Goal: Transaction & Acquisition: Book appointment/travel/reservation

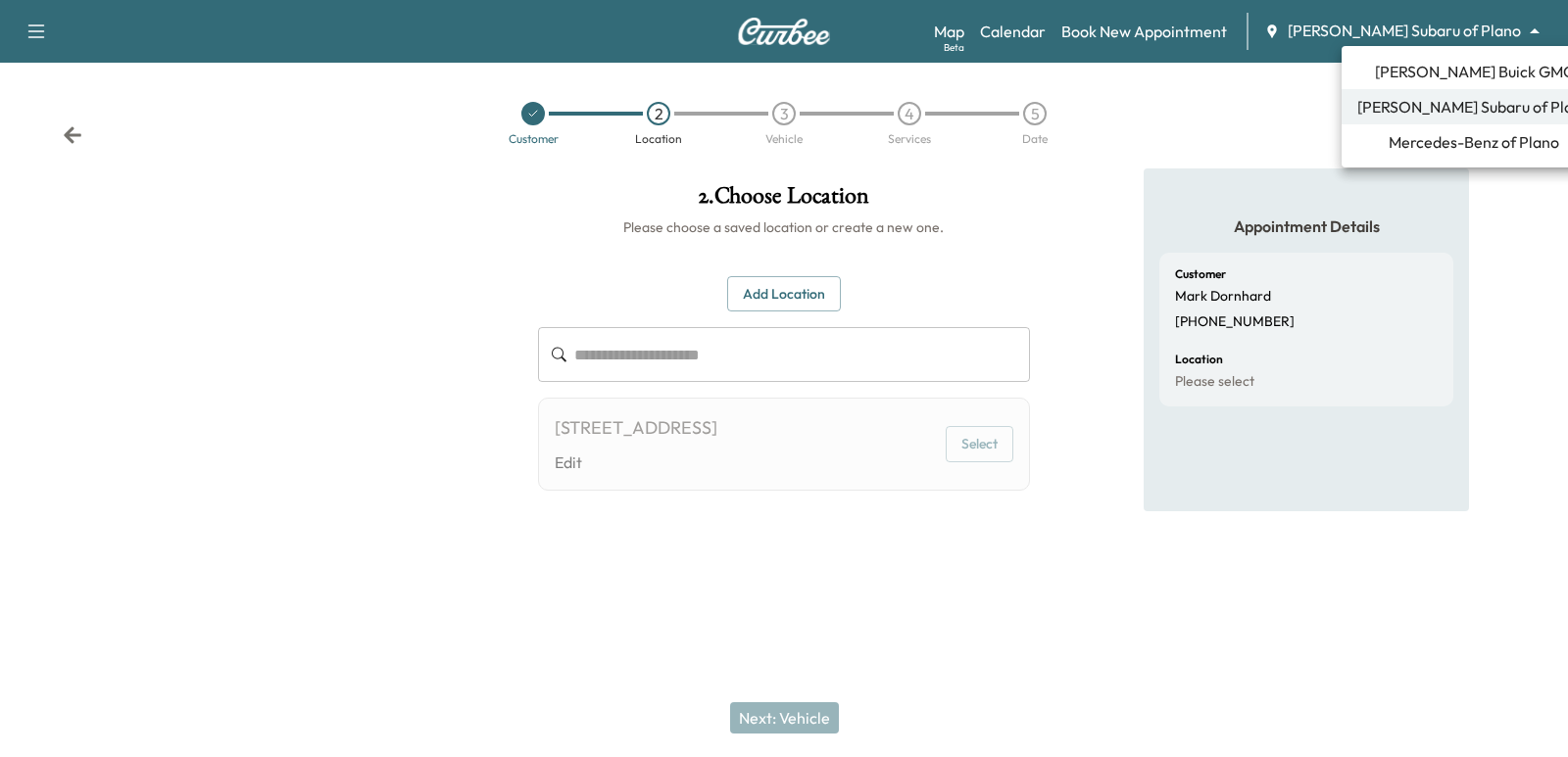
click at [1371, 41] on body "**********" at bounding box center [784, 378] width 1568 height 757
click at [1420, 70] on span "[PERSON_NAME] Buick GMC" at bounding box center [1474, 72] width 199 height 24
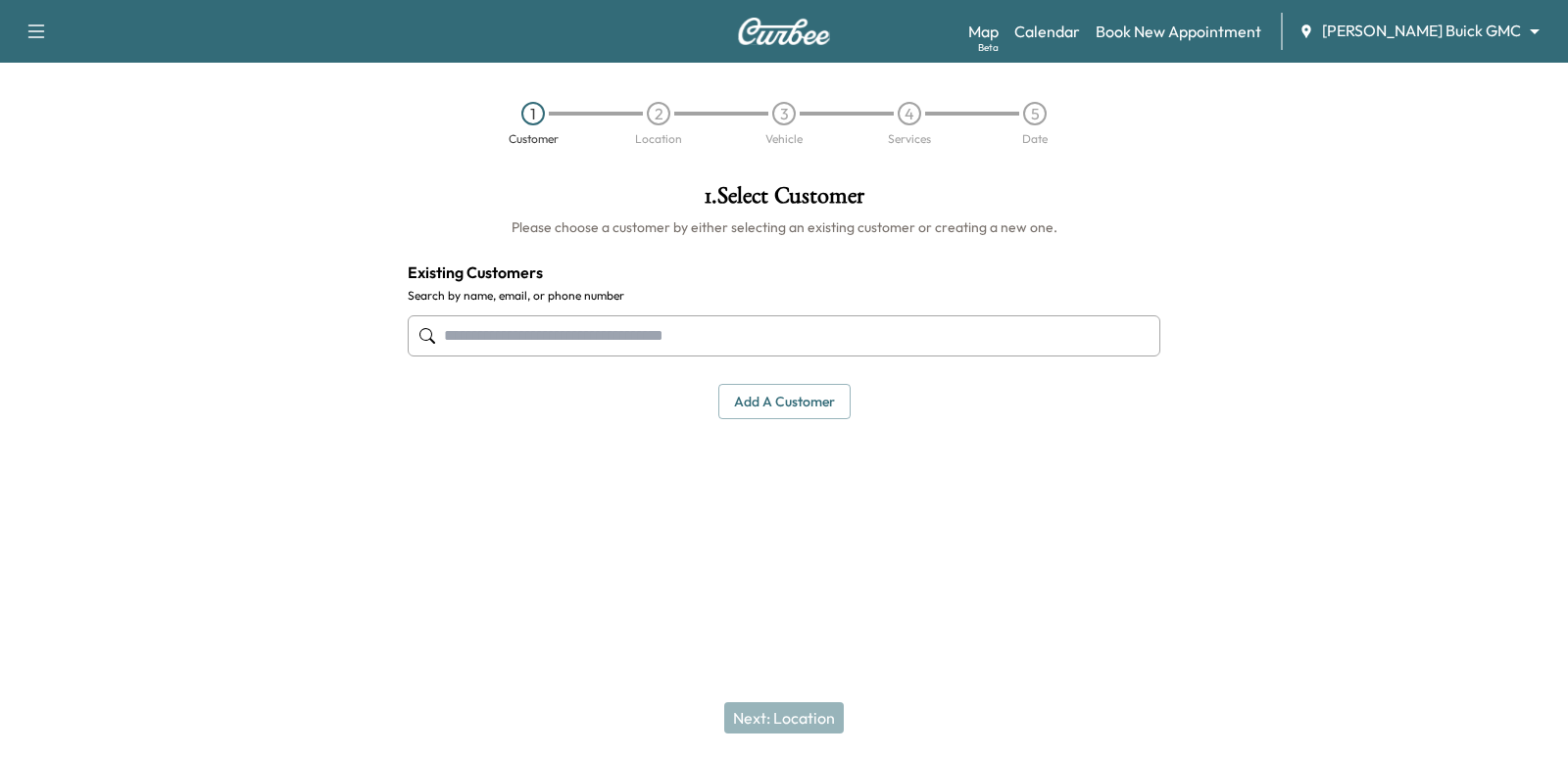
click at [706, 349] on input "text" at bounding box center [784, 336] width 753 height 41
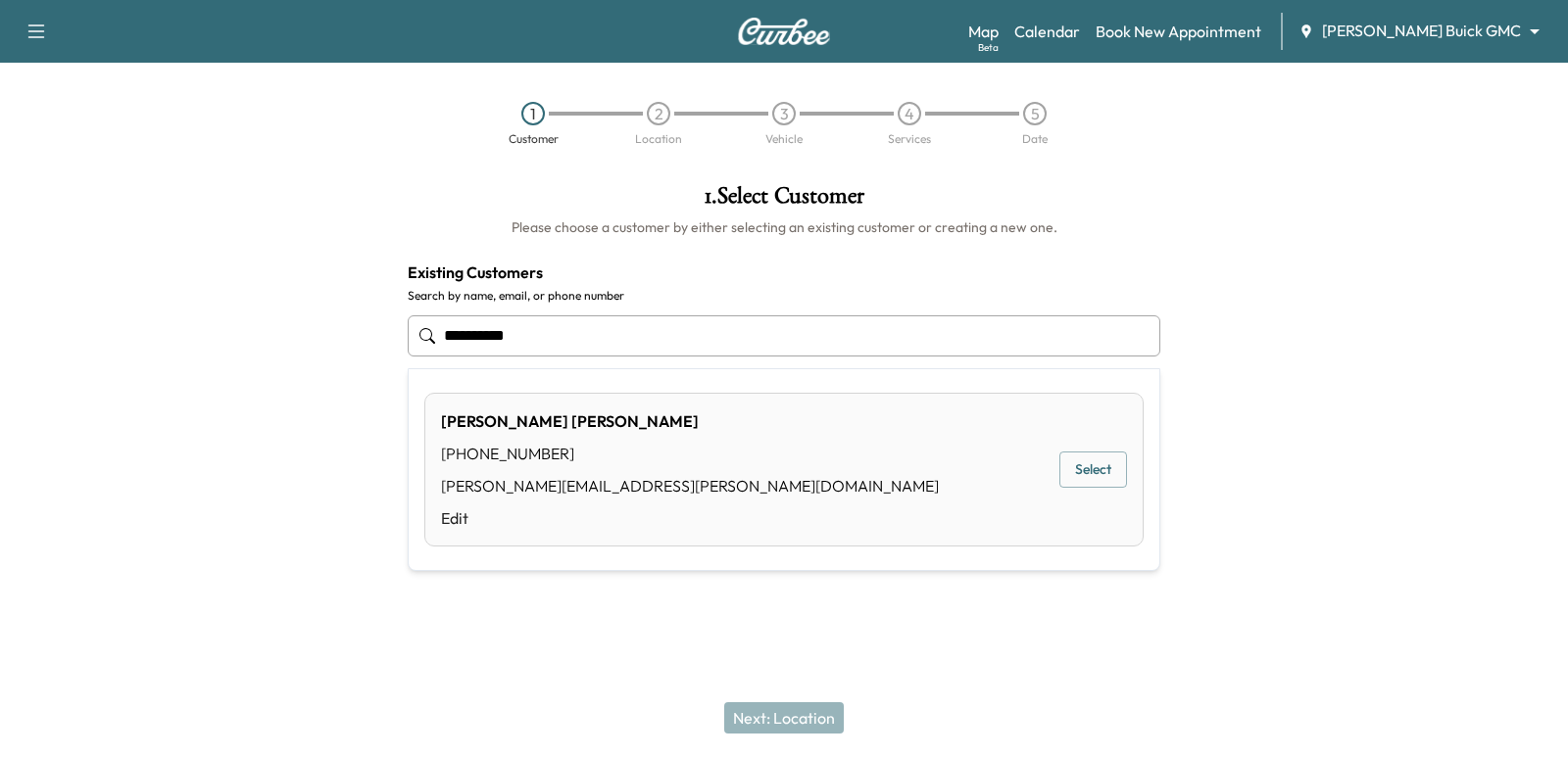
click at [1102, 479] on button "Select" at bounding box center [1093, 470] width 68 height 36
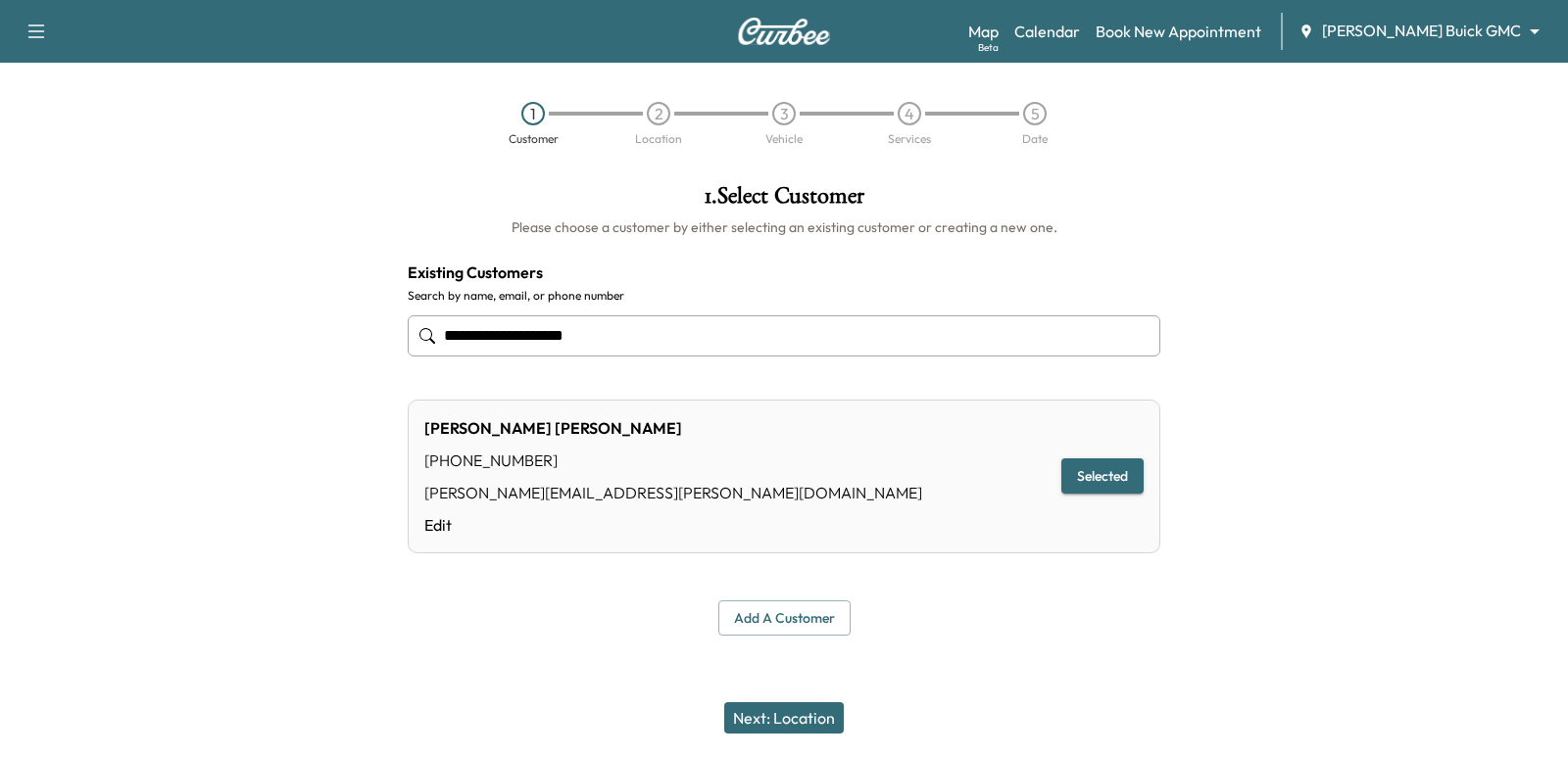
type input "**********"
click at [763, 729] on button "Next: Location" at bounding box center [784, 718] width 120 height 31
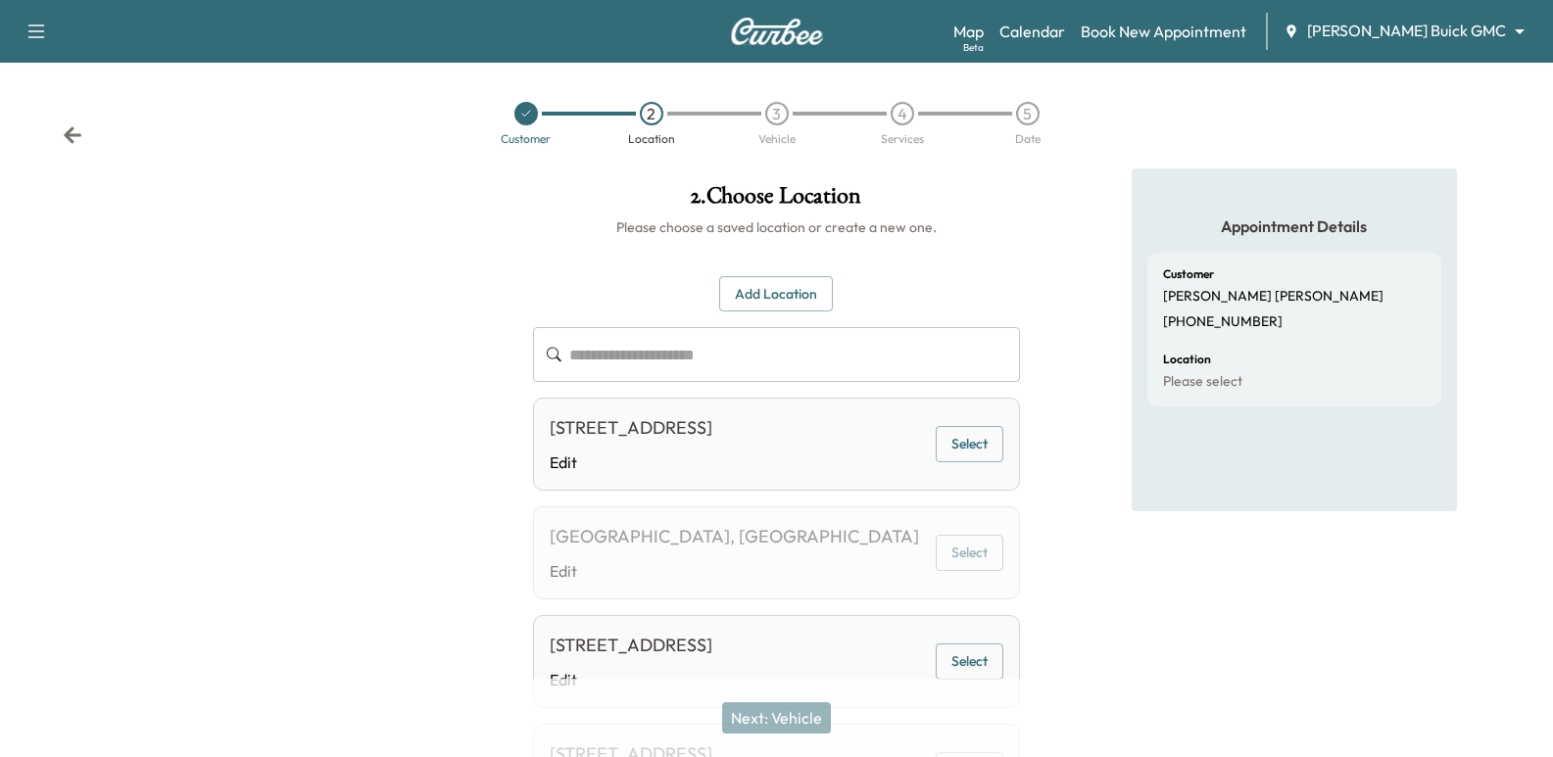
click at [959, 457] on button "Select" at bounding box center [970, 444] width 68 height 36
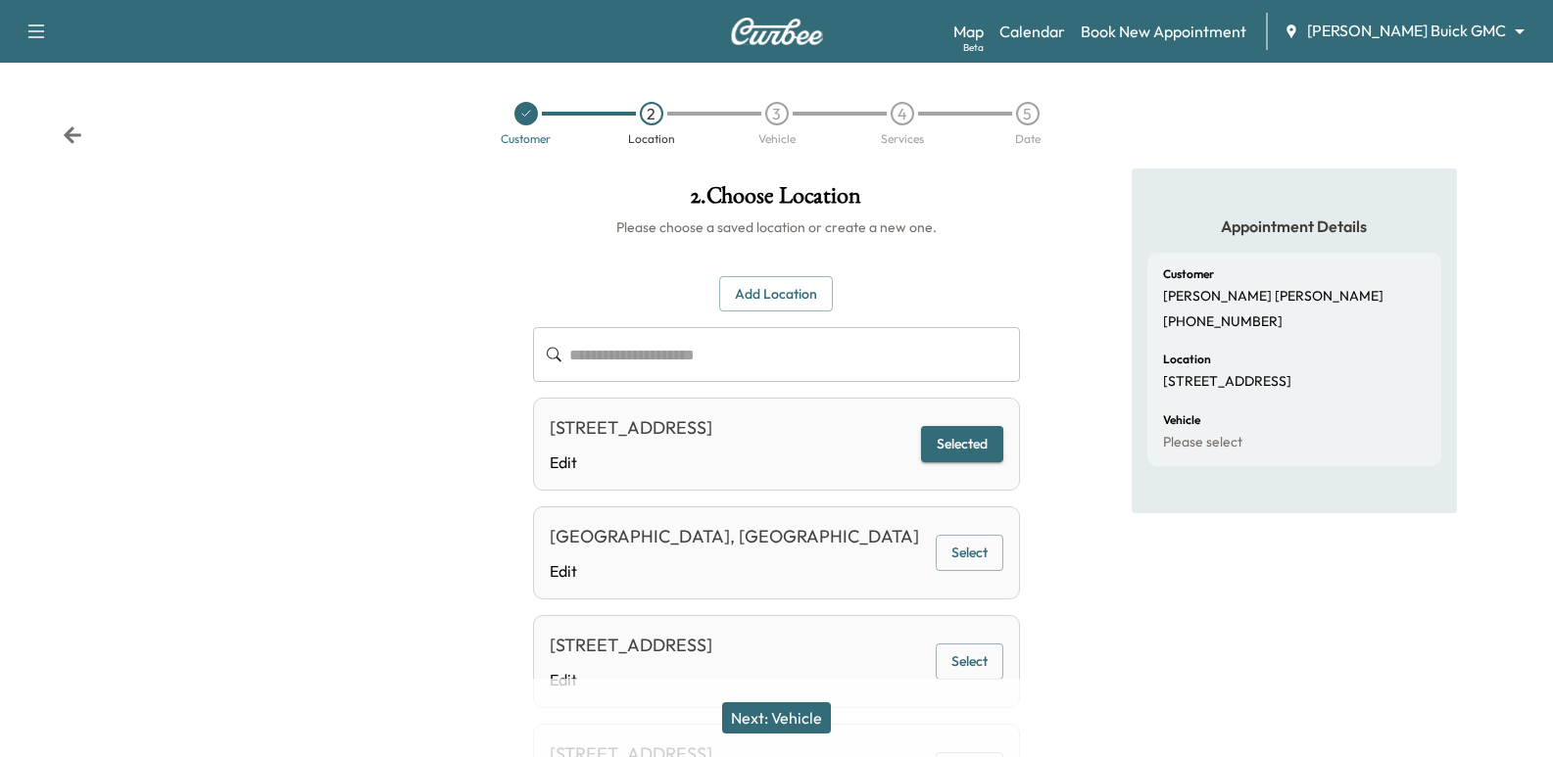
click at [798, 720] on button "Next: Vehicle" at bounding box center [776, 718] width 109 height 31
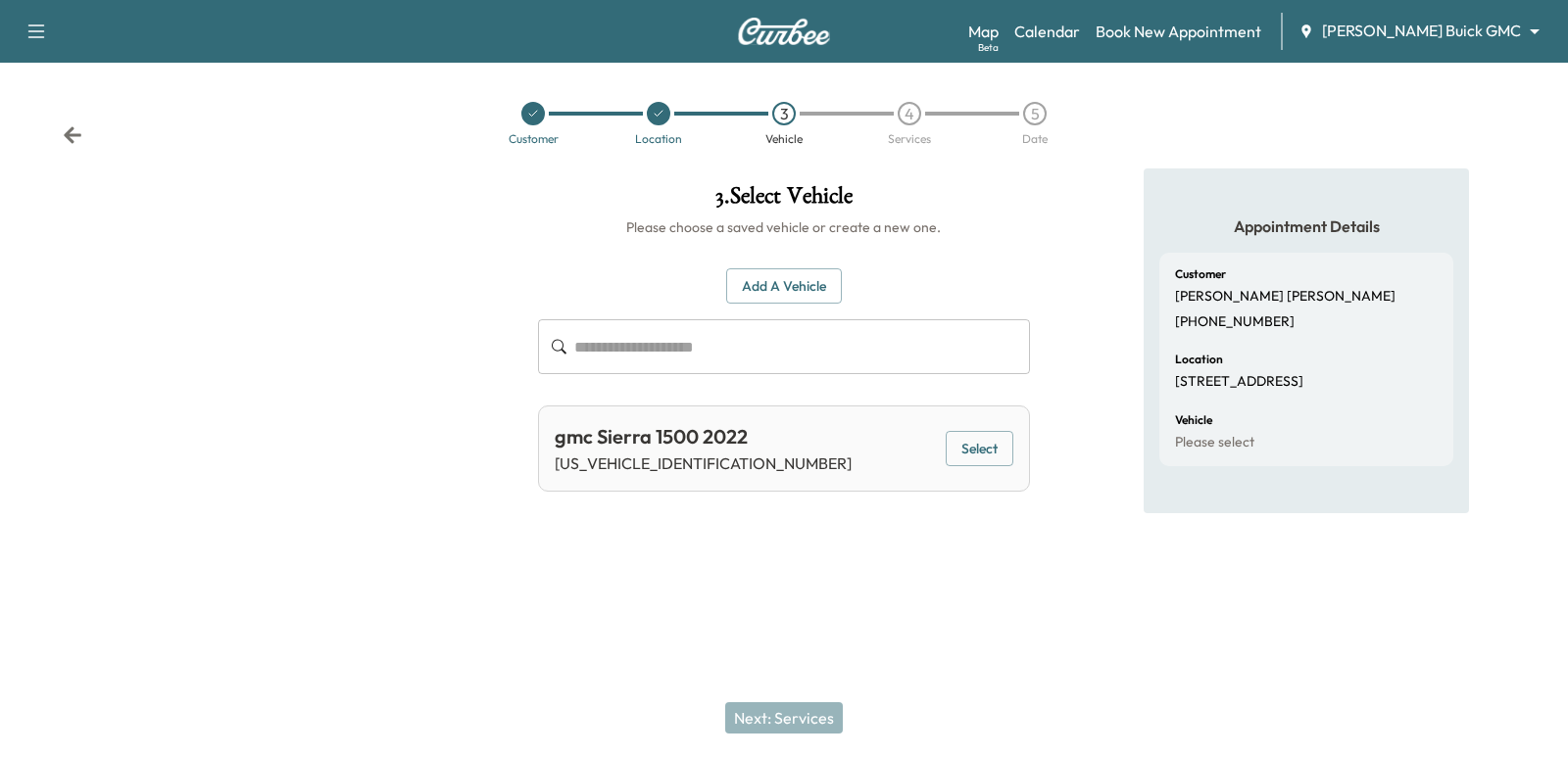
click at [1010, 468] on div "gmc Sierra 1500 2022 [US_VEHICLE_IDENTIFICATION_NUMBER] Select" at bounding box center [783, 449] width 491 height 86
click at [955, 454] on button "Select" at bounding box center [980, 449] width 68 height 36
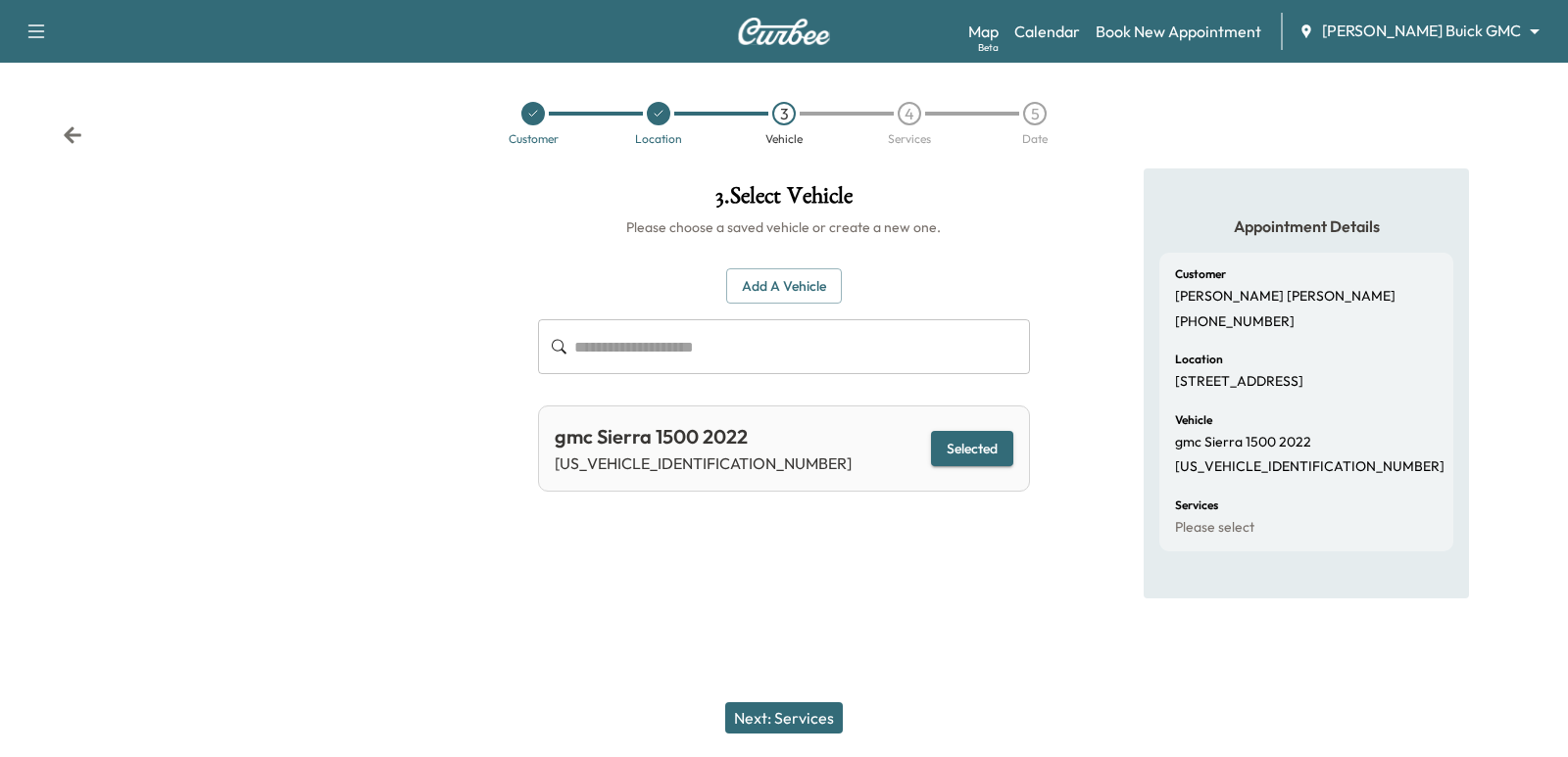
click at [795, 721] on button "Next: Services" at bounding box center [784, 718] width 118 height 31
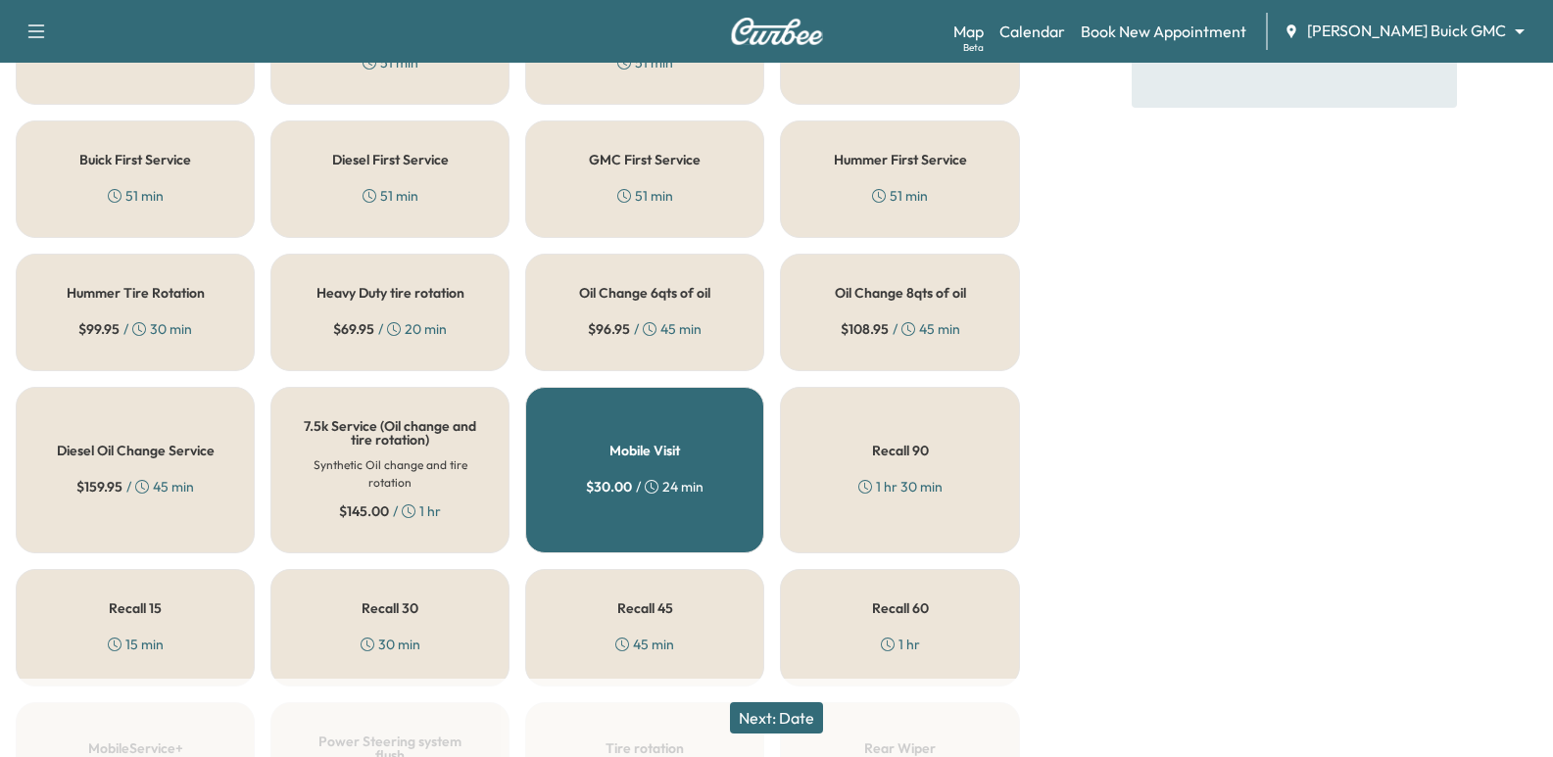
scroll to position [588, 0]
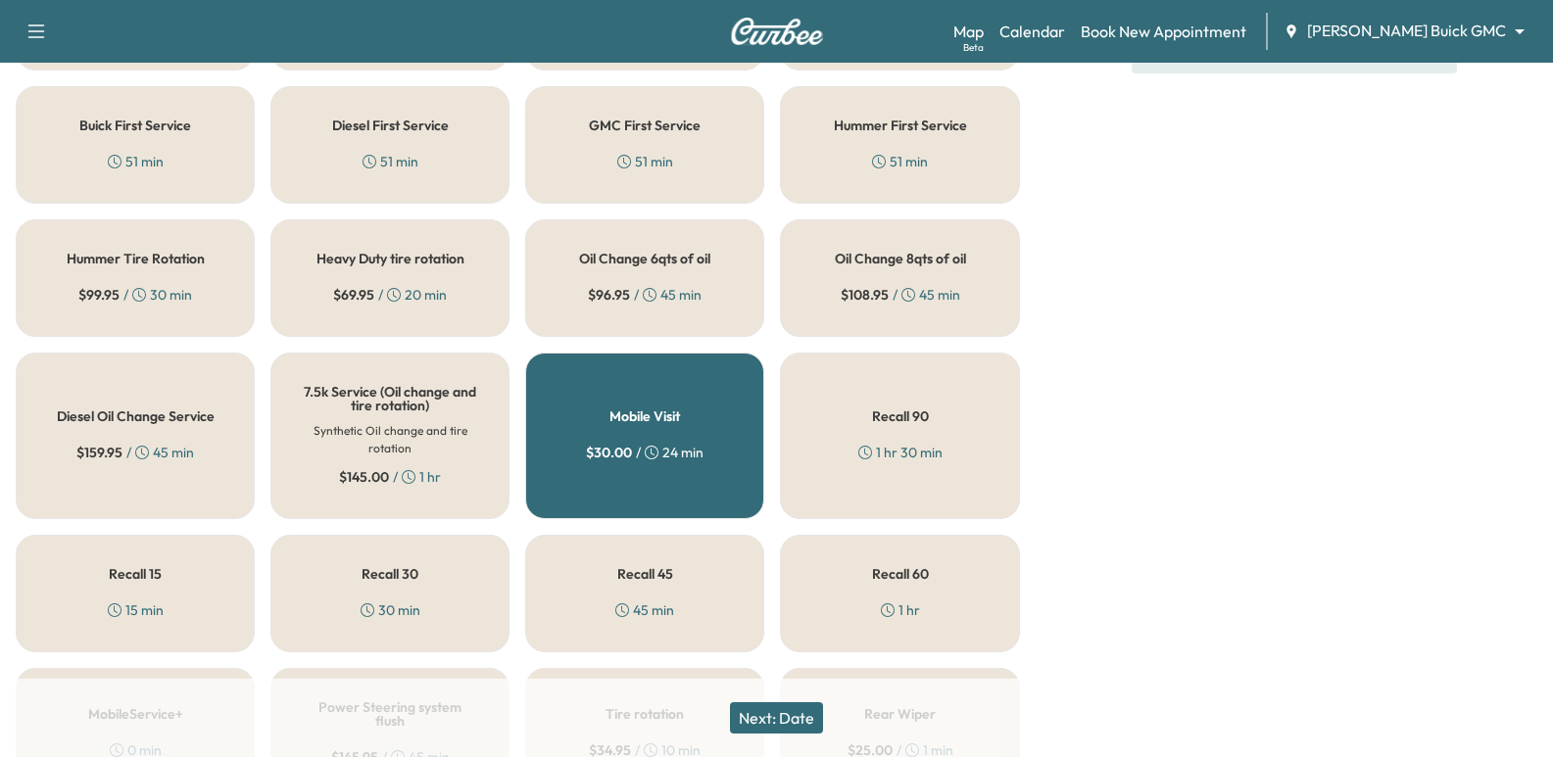
click at [914, 285] on div "$ 108.95 / 45 min" at bounding box center [901, 295] width 120 height 20
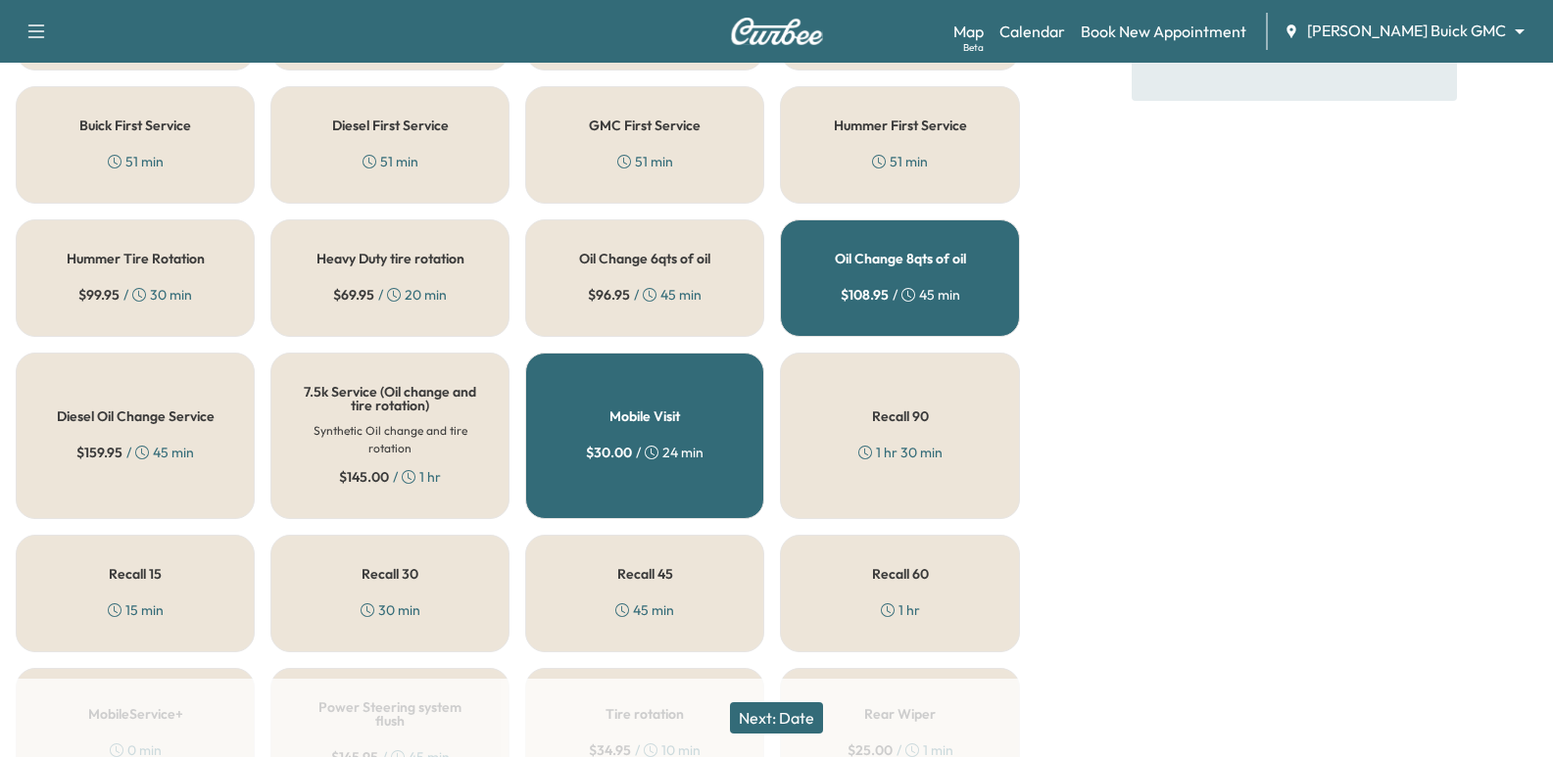
click at [804, 728] on button "Next: Date" at bounding box center [776, 718] width 93 height 31
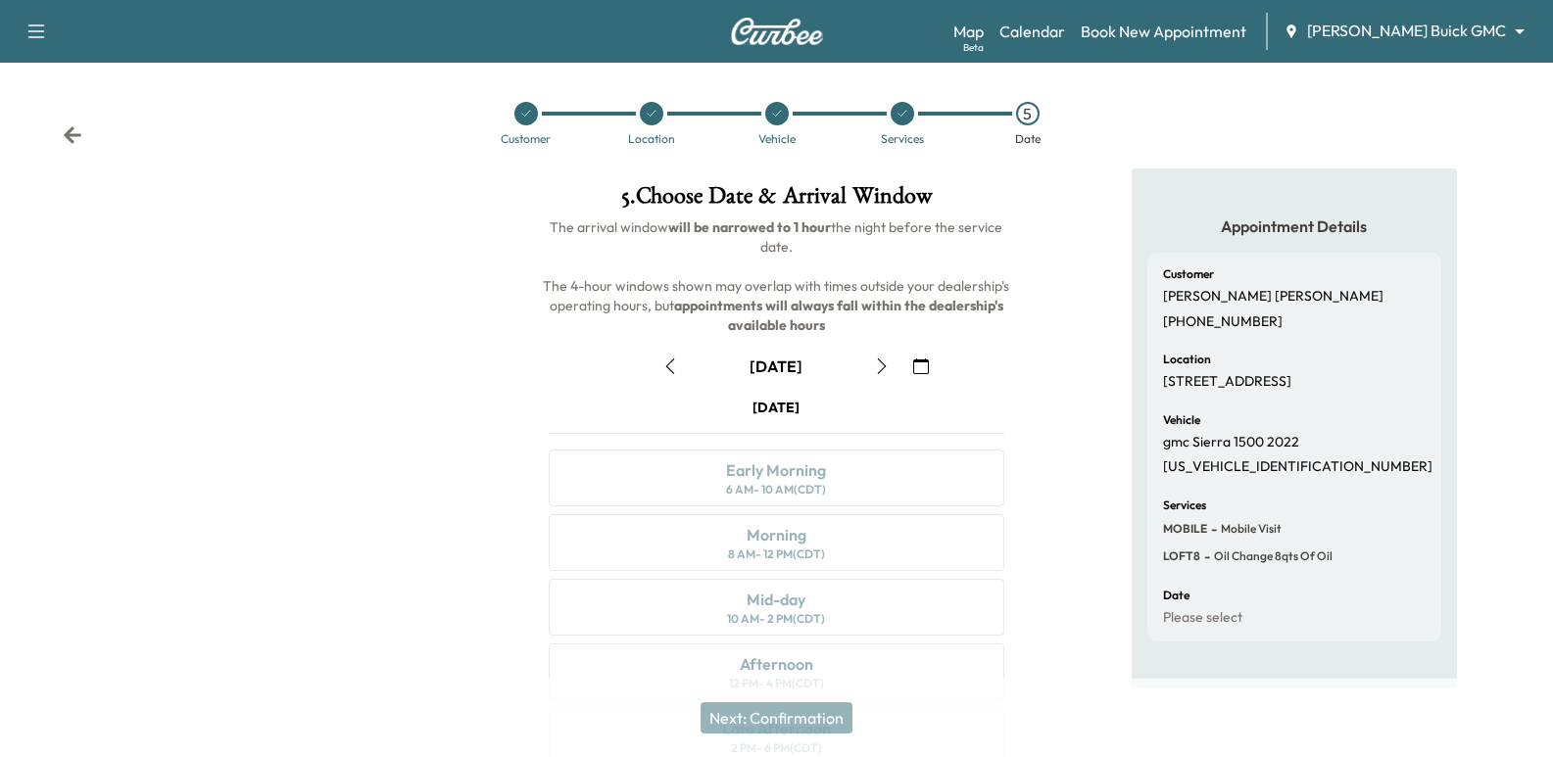
click at [888, 359] on icon "button" at bounding box center [882, 367] width 16 height 16
